Goal: Information Seeking & Learning: Learn about a topic

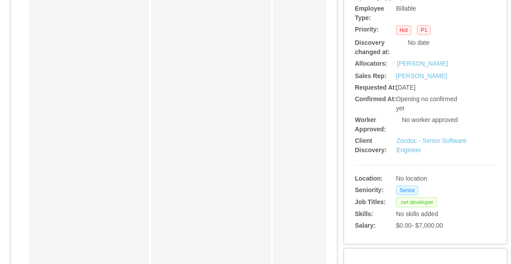
scroll to position [222, 0]
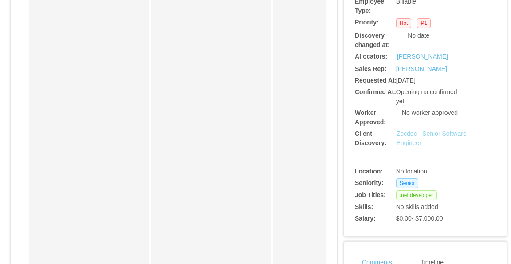
click at [442, 136] on link "Zocdoc - Senior Software Engineer" at bounding box center [431, 138] width 70 height 16
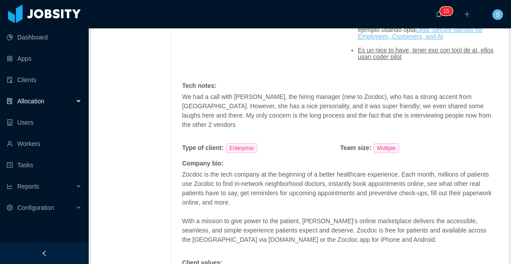
scroll to position [931, 0]
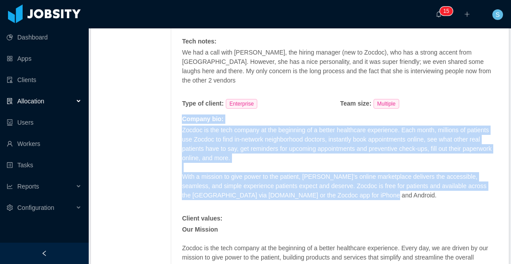
drag, startPoint x: 352, startPoint y: 175, endPoint x: 180, endPoint y: 99, distance: 188.3
copy div "Company bio : Zocdoc is the tech company at the beginning of a better healthcar…"
